Goal: Task Accomplishment & Management: Manage account settings

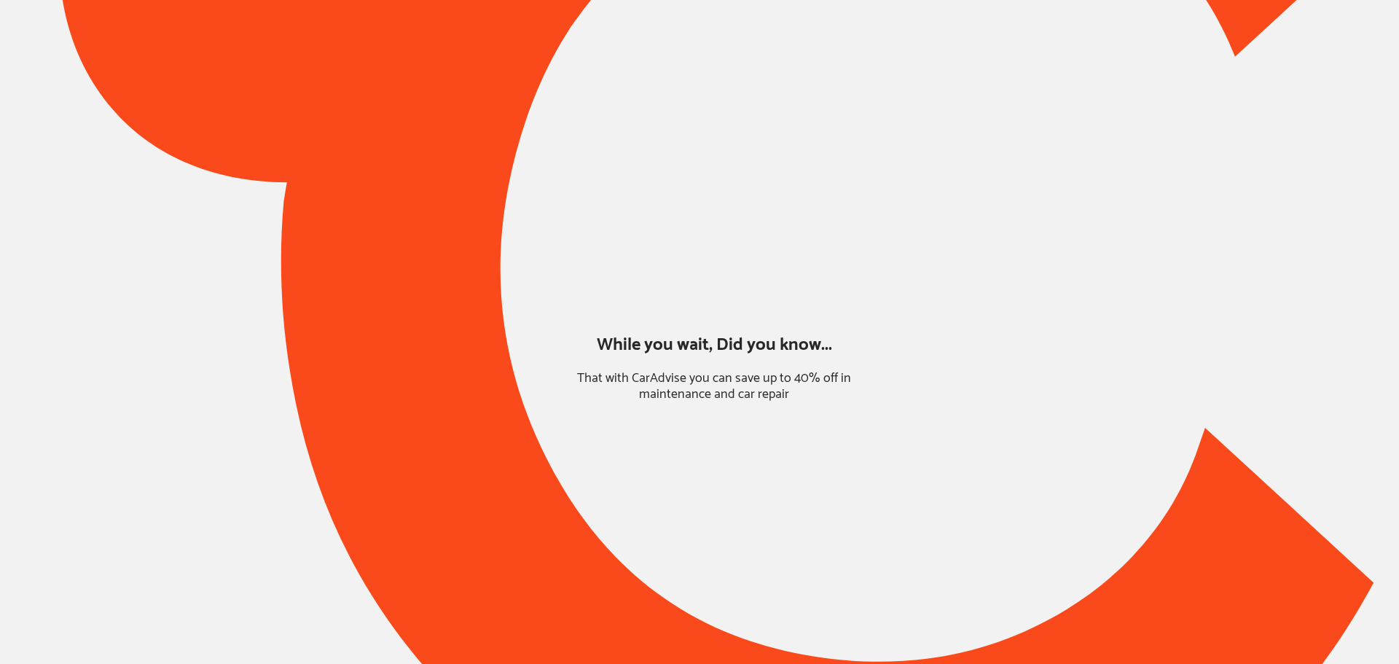
type input "*****"
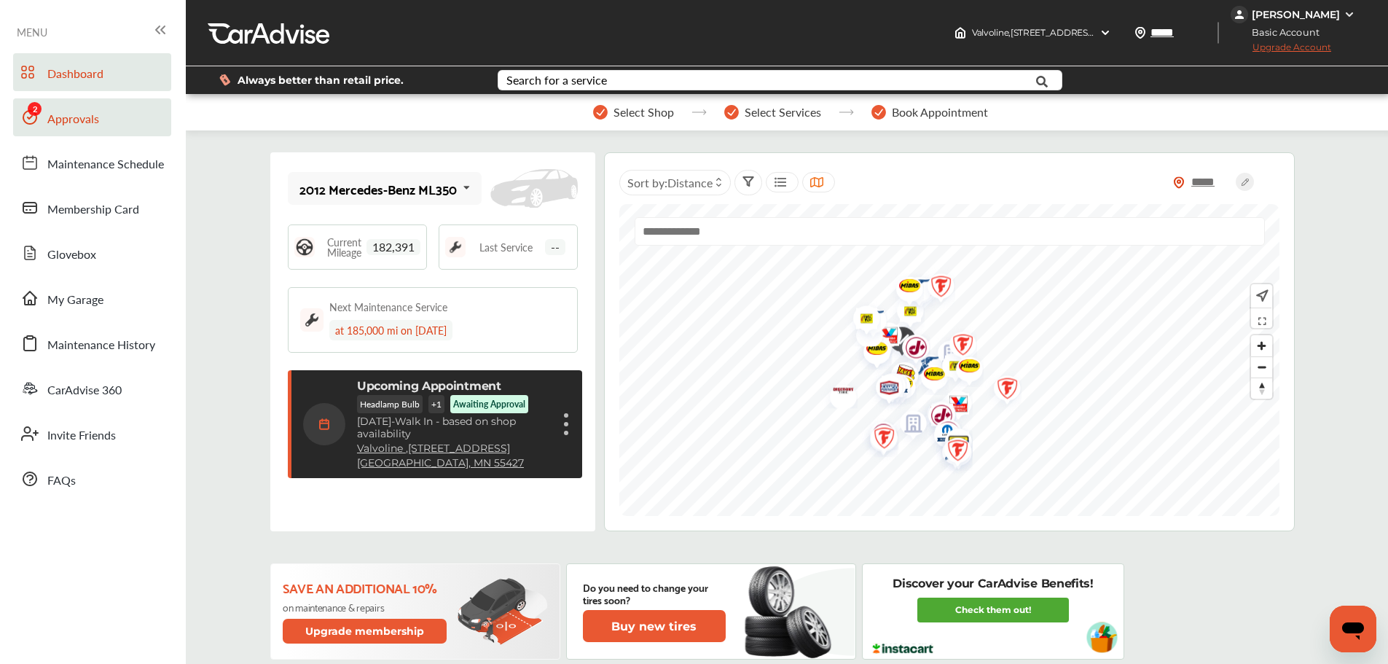
click at [77, 123] on span "Approvals" at bounding box center [73, 119] width 52 height 19
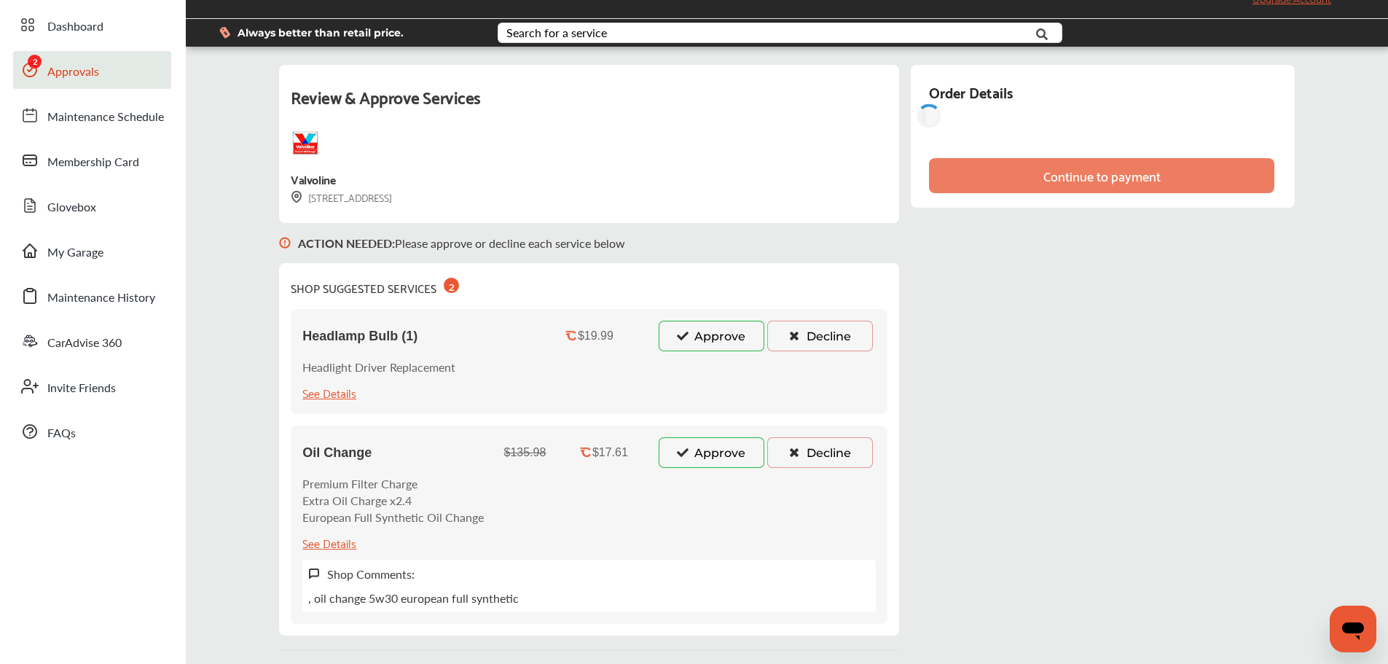
scroll to position [73, 0]
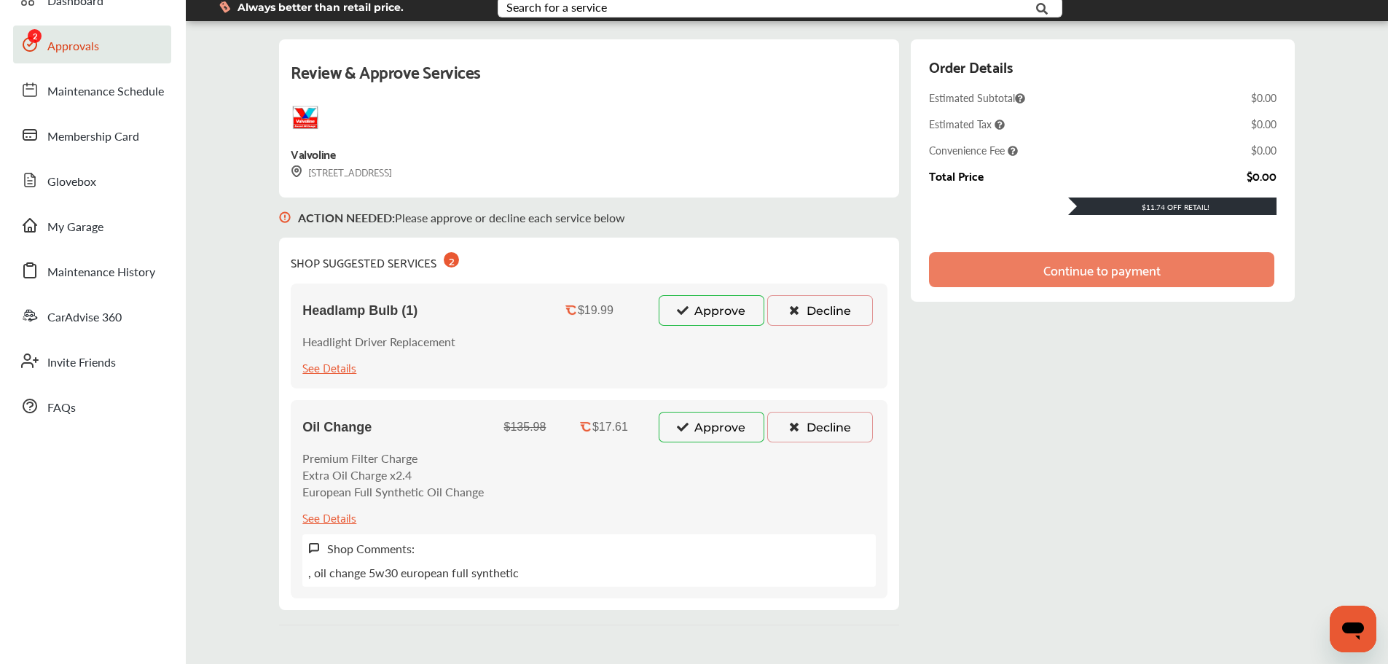
click at [723, 423] on button "Approve" at bounding box center [712, 427] width 106 height 31
